Goal: Task Accomplishment & Management: Complete application form

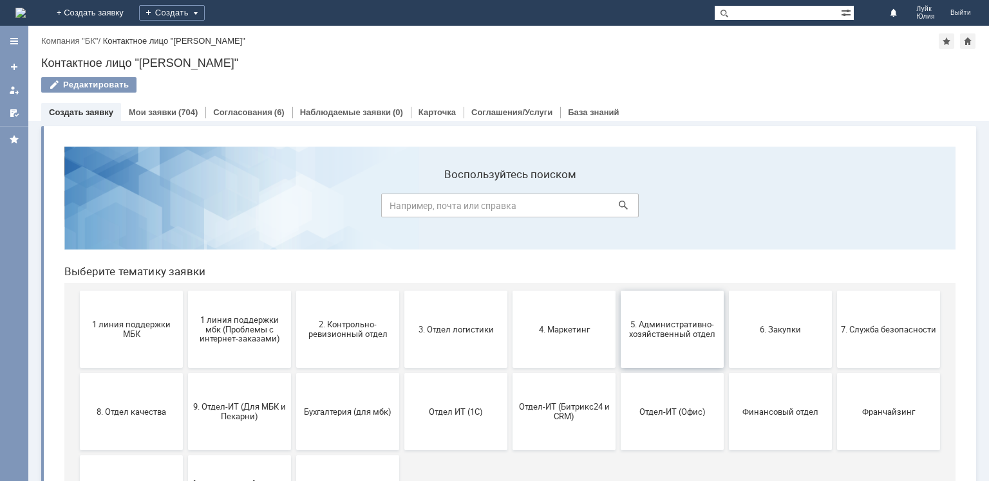
click at [688, 331] on span "5. Административно-хозяйственный отдел" at bounding box center [671, 329] width 95 height 19
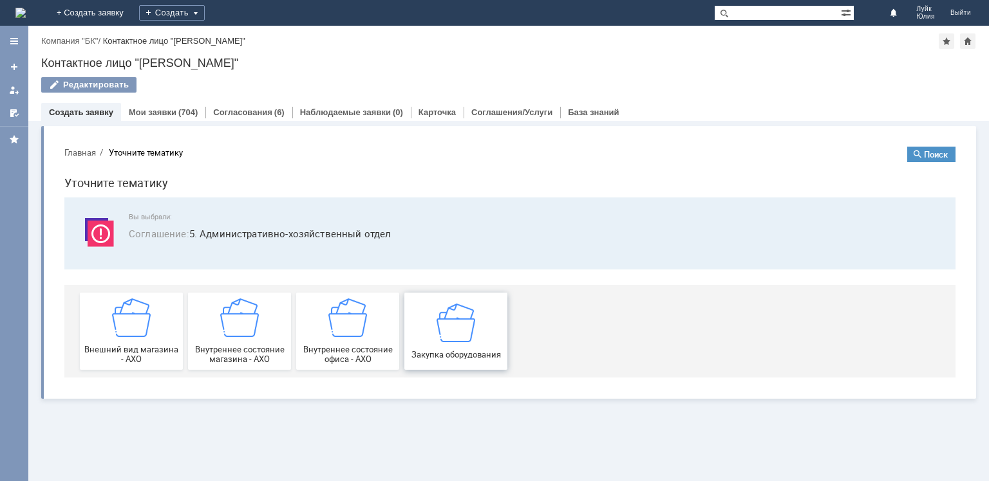
click at [466, 328] on img at bounding box center [455, 322] width 39 height 39
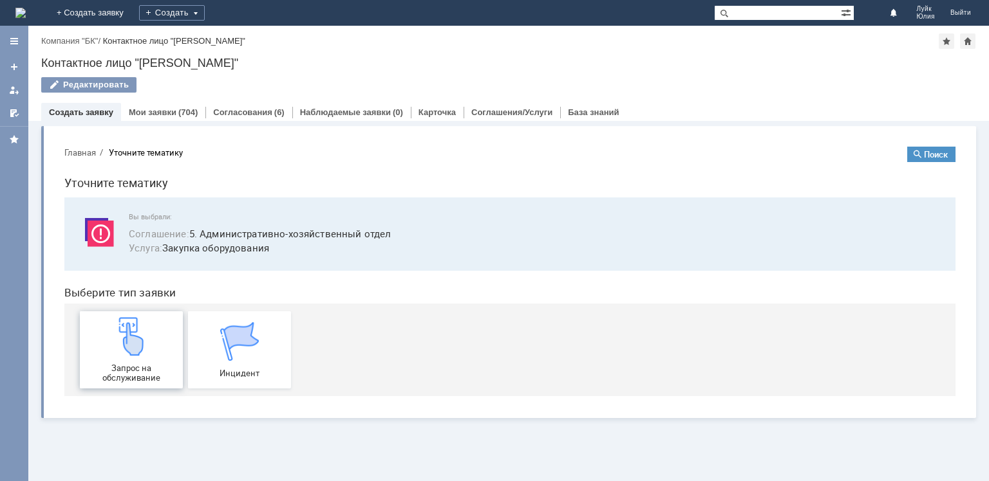
click at [153, 347] on div "Запрос на обслуживание" at bounding box center [131, 350] width 95 height 66
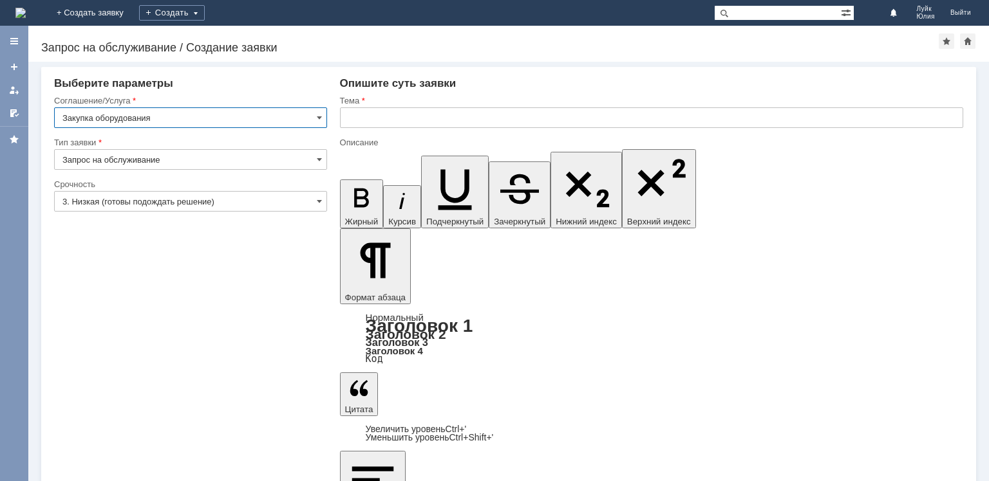
click at [479, 126] on div "Тема" at bounding box center [651, 116] width 623 height 42
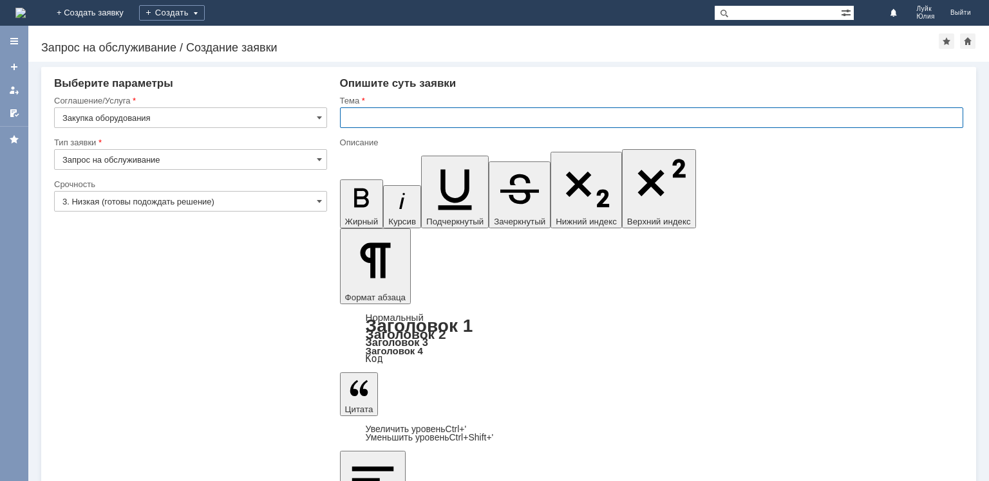
click at [476, 126] on input "text" at bounding box center [651, 117] width 623 height 21
type input "заявка на новый чайник"
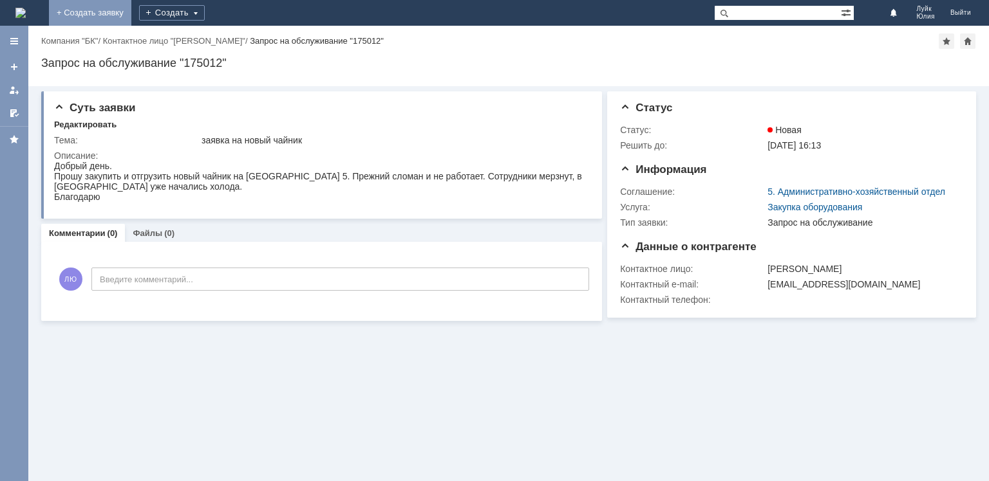
drag, startPoint x: 156, startPoint y: 10, endPoint x: 213, endPoint y: 103, distance: 109.5
click at [131, 9] on link "+ Создать заявку" at bounding box center [90, 13] width 82 height 26
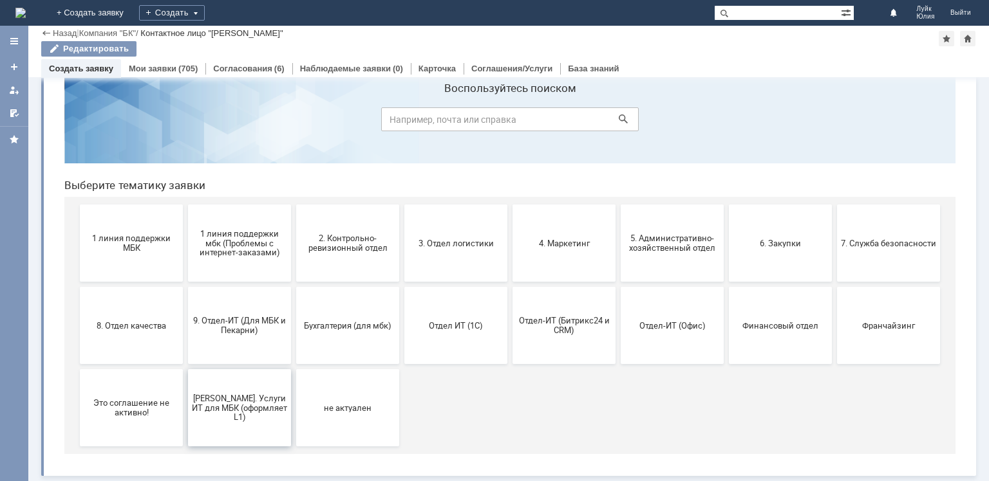
scroll to position [42, 0]
click at [232, 408] on span "[PERSON_NAME]. Услуги ИТ для МБК (оформляет L1)" at bounding box center [239, 407] width 95 height 29
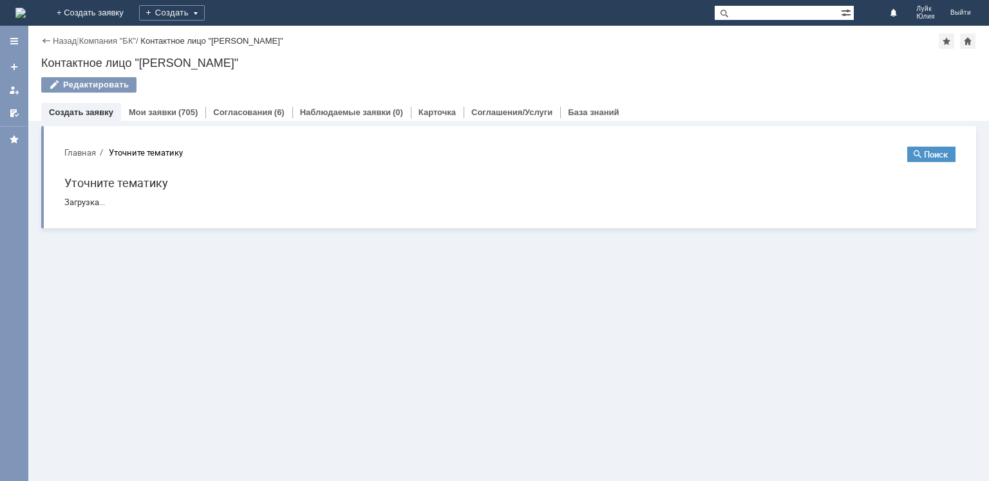
scroll to position [0, 0]
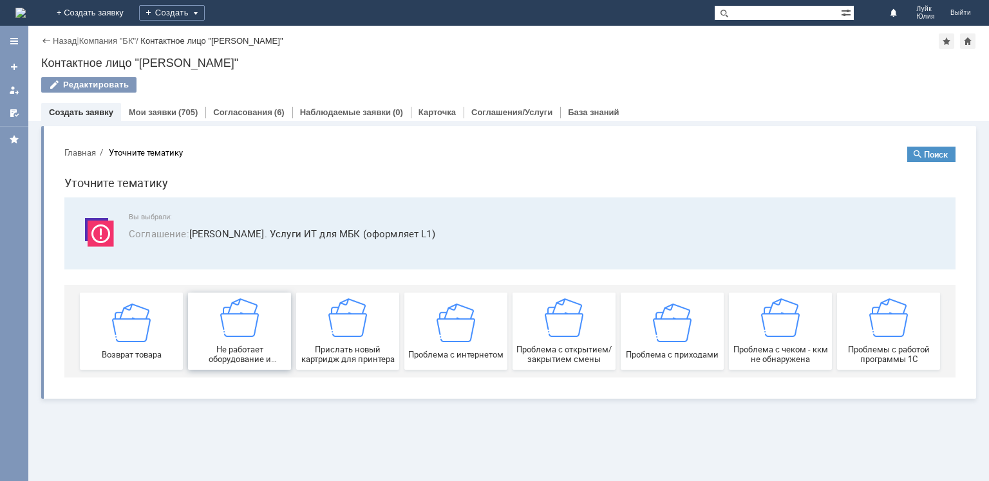
click at [241, 324] on img at bounding box center [239, 318] width 39 height 39
click at [255, 321] on img at bounding box center [239, 318] width 39 height 39
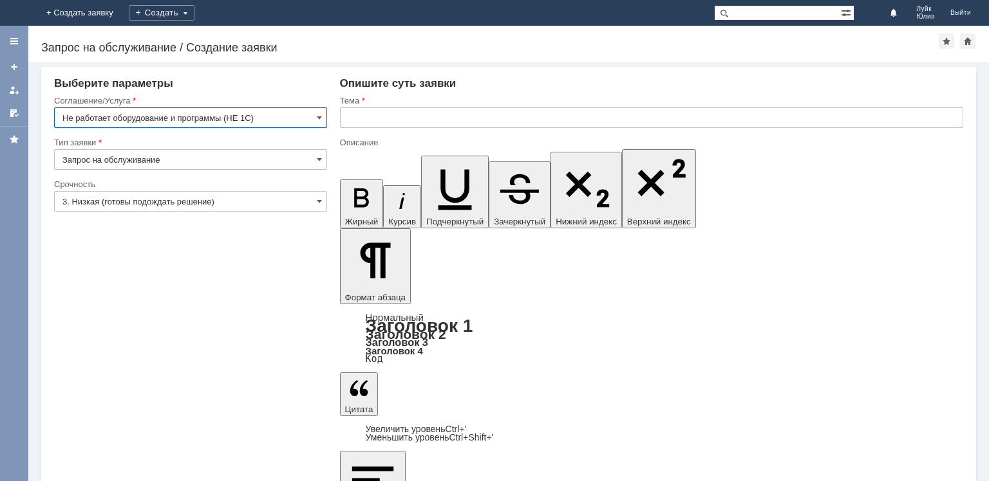
click at [367, 118] on input "text" at bounding box center [651, 117] width 623 height 21
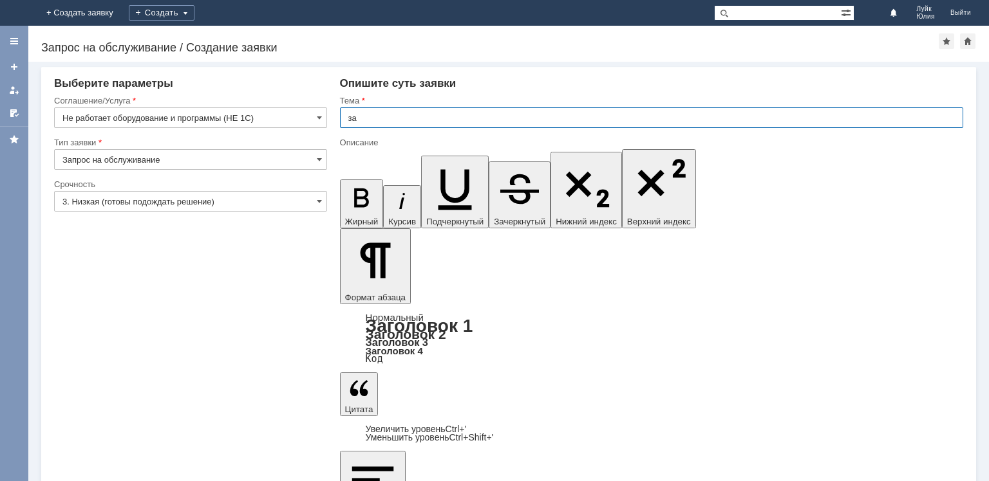
type input "з"
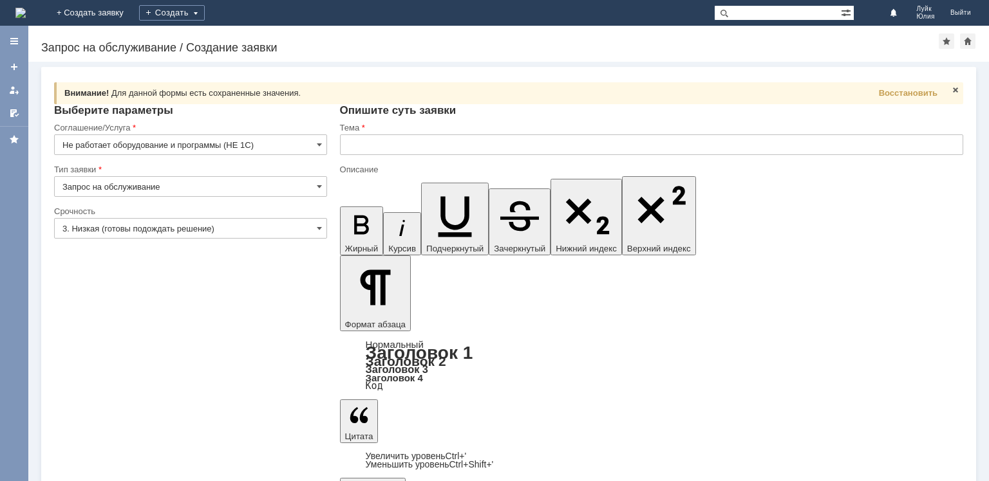
click at [365, 147] on input "text" at bounding box center [651, 145] width 623 height 21
type input "заявка на новый смартфон Ижевск6"
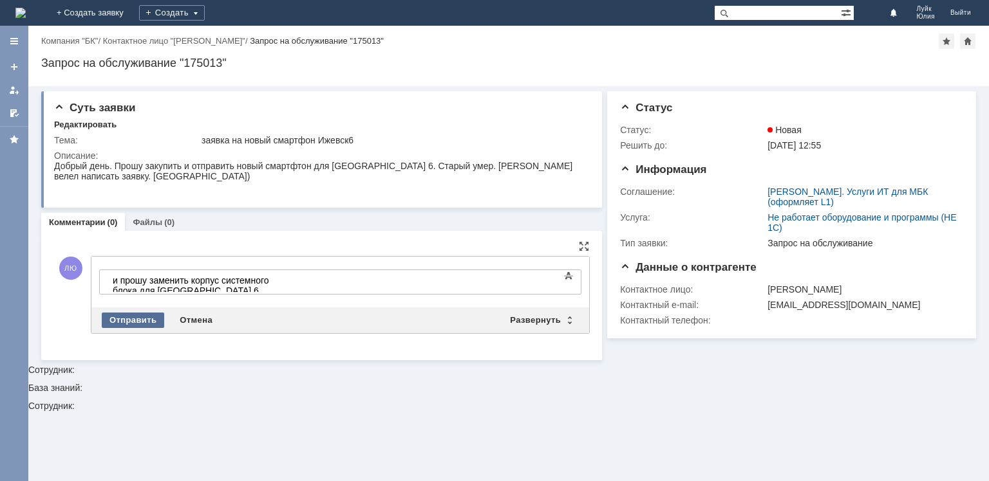
click at [124, 317] on div "Отправить" at bounding box center [133, 320] width 62 height 15
